Goal: Task Accomplishment & Management: Manage account settings

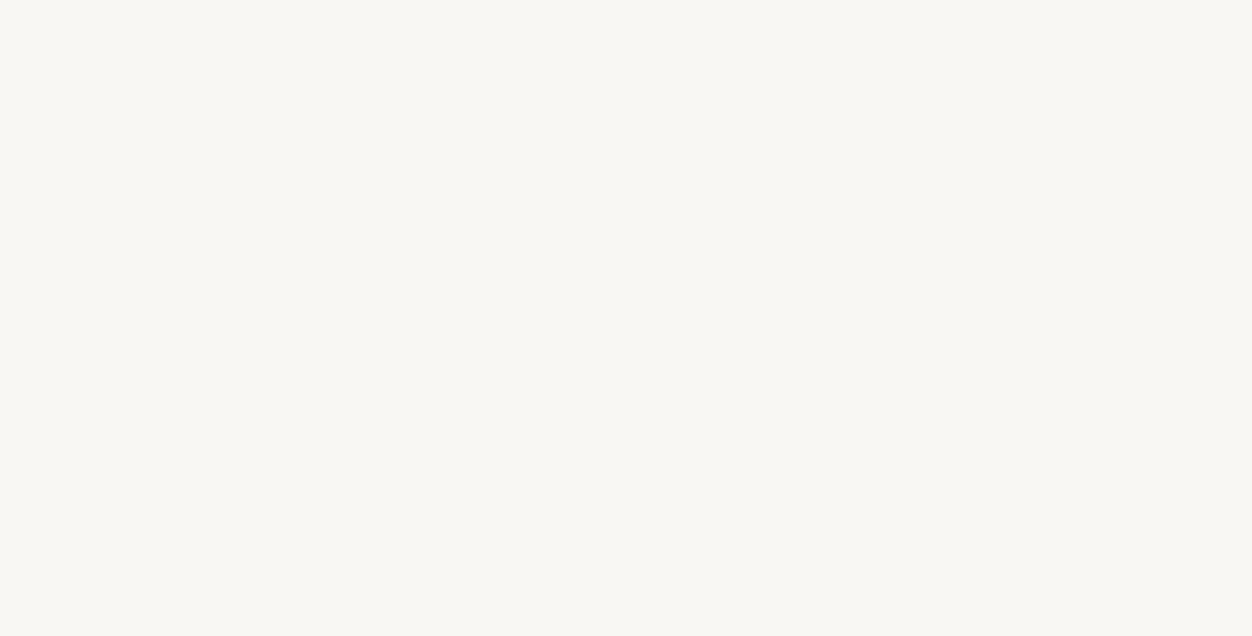
select select "FR"
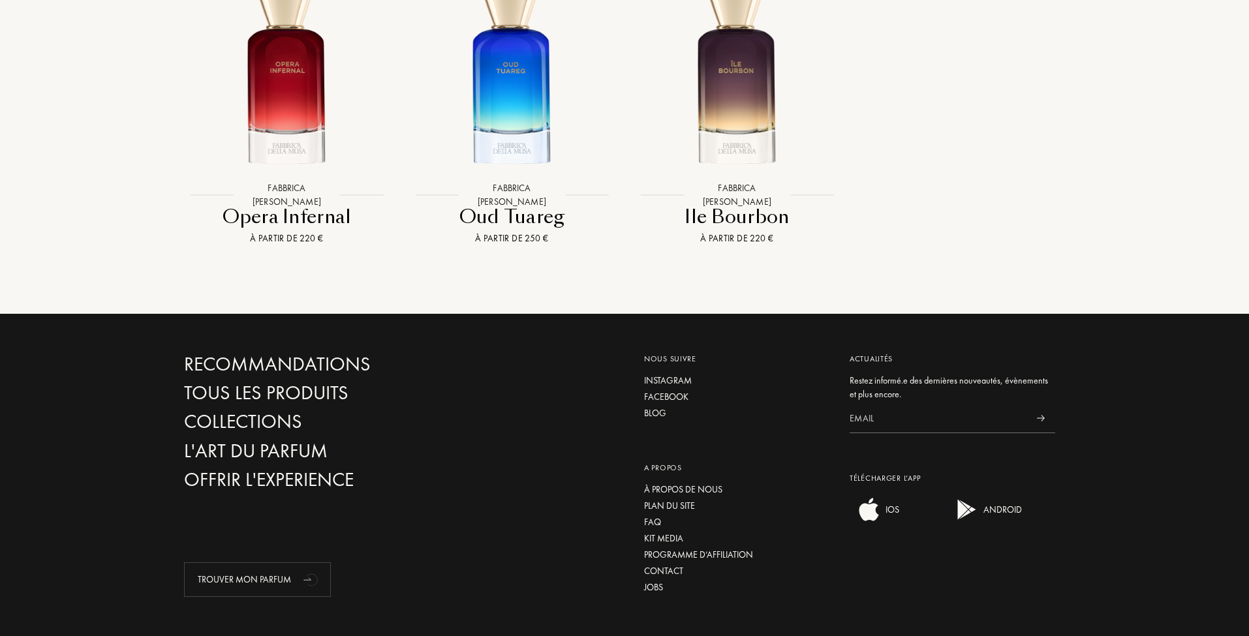
scroll to position [1149, 0]
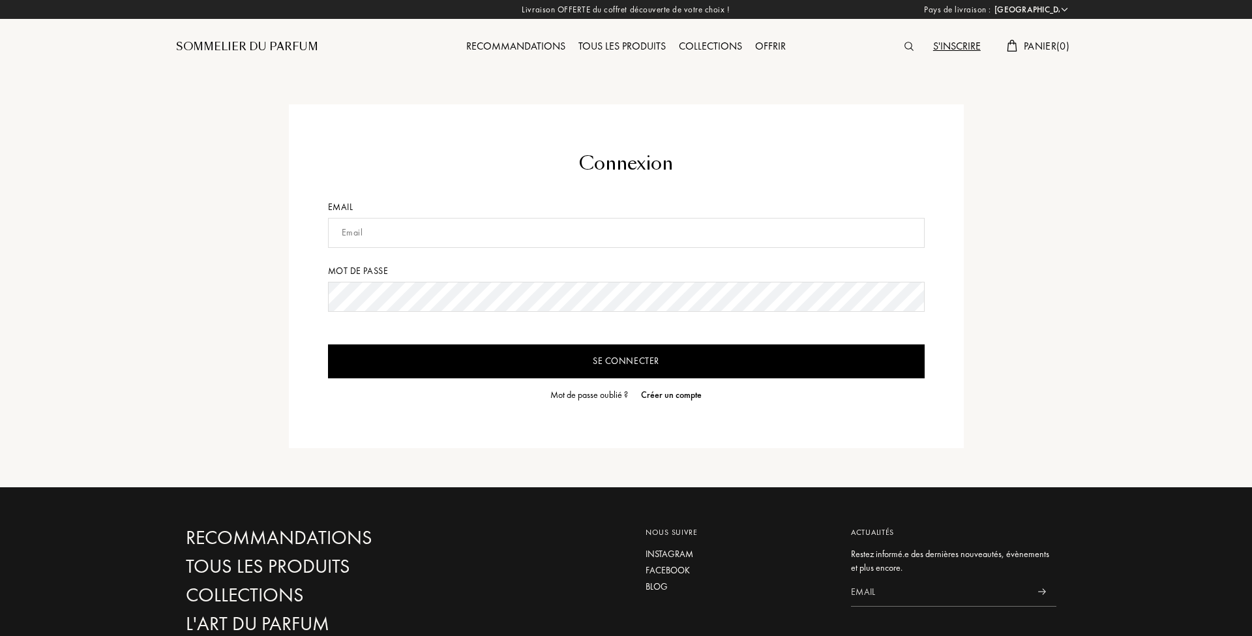
select select "FR"
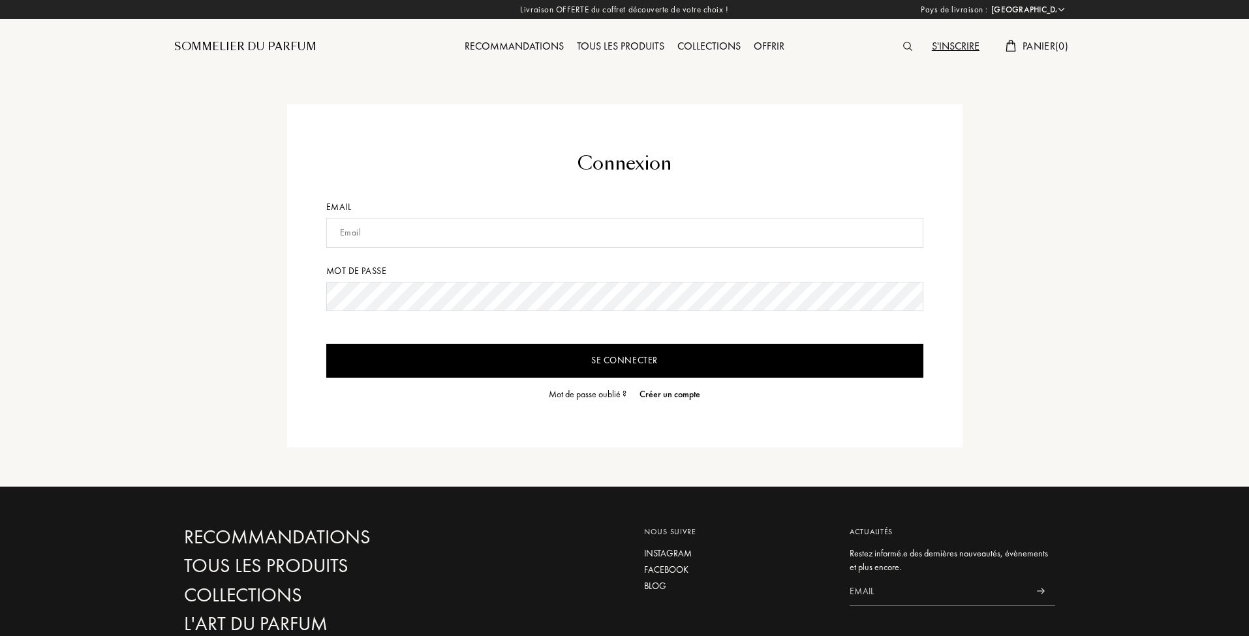
click at [480, 231] on input "text" at bounding box center [624, 233] width 597 height 30
click at [550, 224] on input "text" at bounding box center [624, 233] width 597 height 30
type input "[PERSON_NAME][EMAIL_ADDRESS][DOMAIN_NAME]"
click at [326, 344] on input "Se connecter" at bounding box center [624, 361] width 597 height 34
click at [192, 279] on div "Connexion Email [PERSON_NAME][EMAIL_ADDRESS][DOMAIN_NAME] Mot de passe Se conne…" at bounding box center [624, 275] width 920 height 343
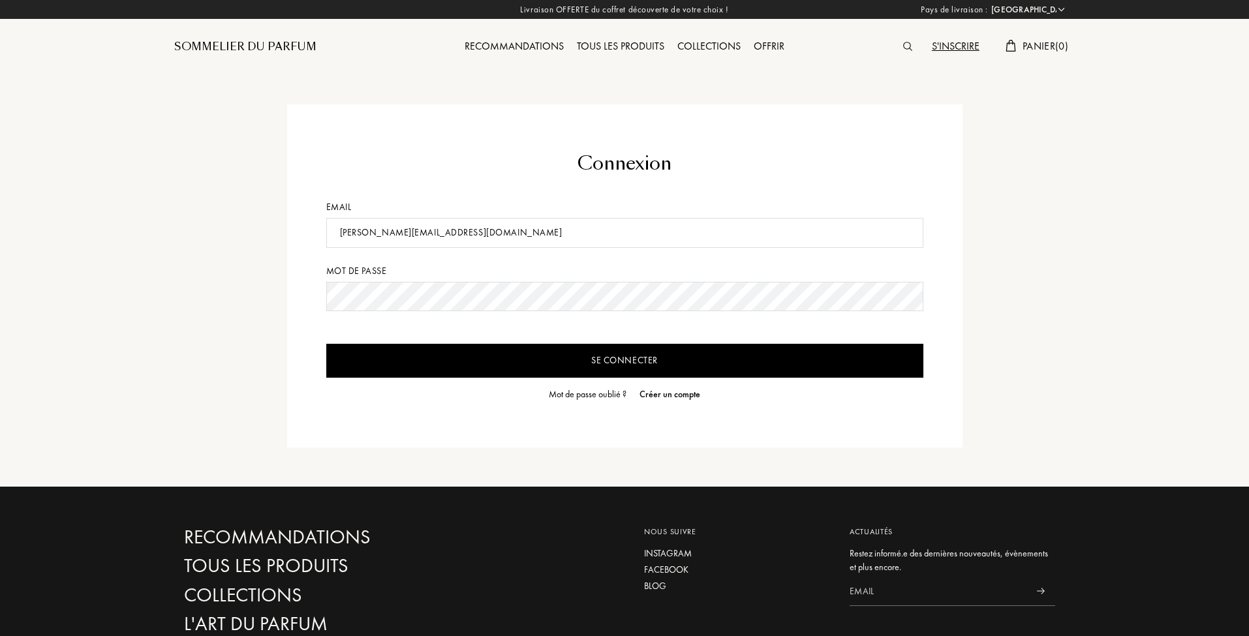
click at [454, 363] on input "Se connecter" at bounding box center [624, 361] width 597 height 34
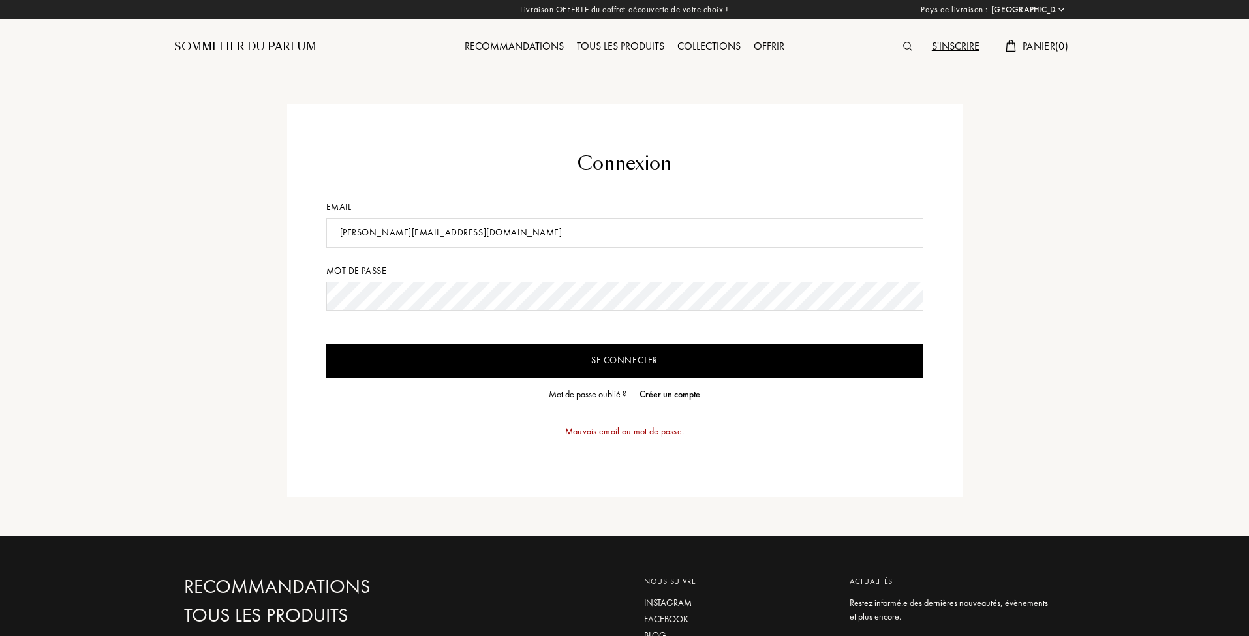
click at [450, 233] on input "[PERSON_NAME][EMAIL_ADDRESS][DOMAIN_NAME]" at bounding box center [624, 233] width 597 height 30
click at [476, 232] on input "[PERSON_NAME][EMAIL_ADDRESS][DOMAIN_NAME]" at bounding box center [624, 233] width 597 height 30
